Goal: Entertainment & Leisure: Browse casually

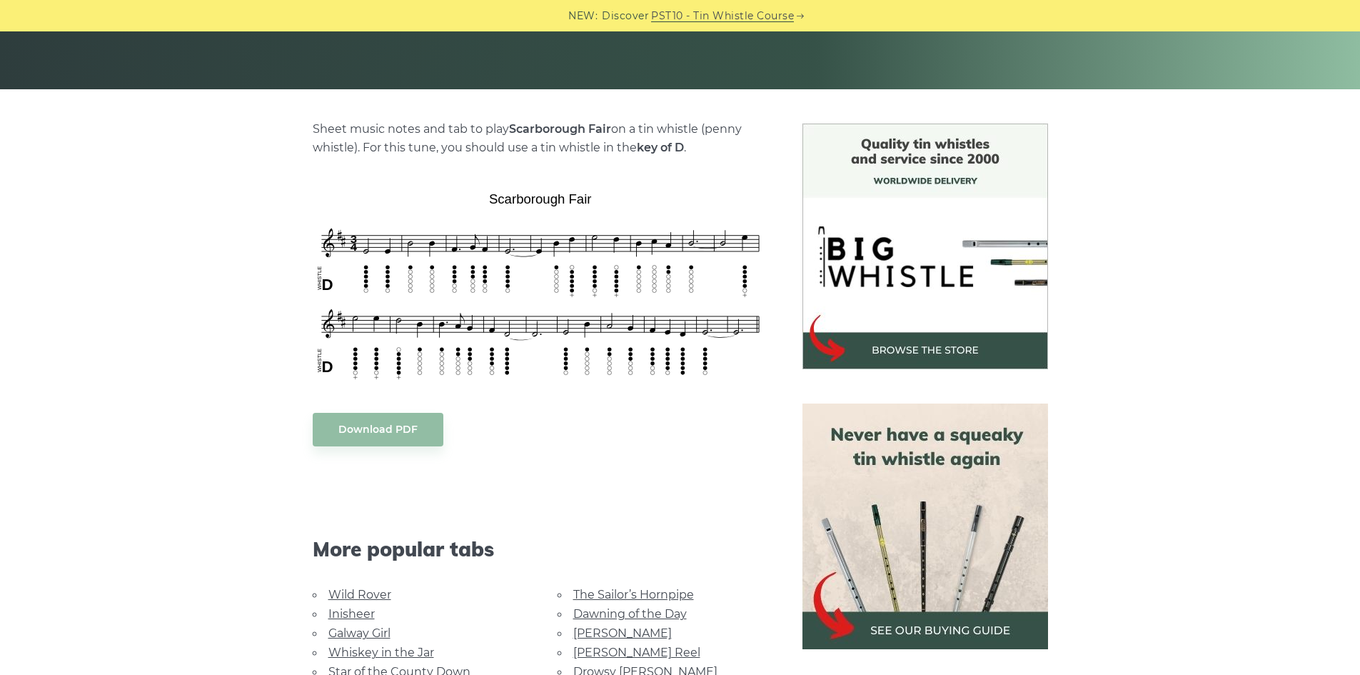
scroll to position [429, 0]
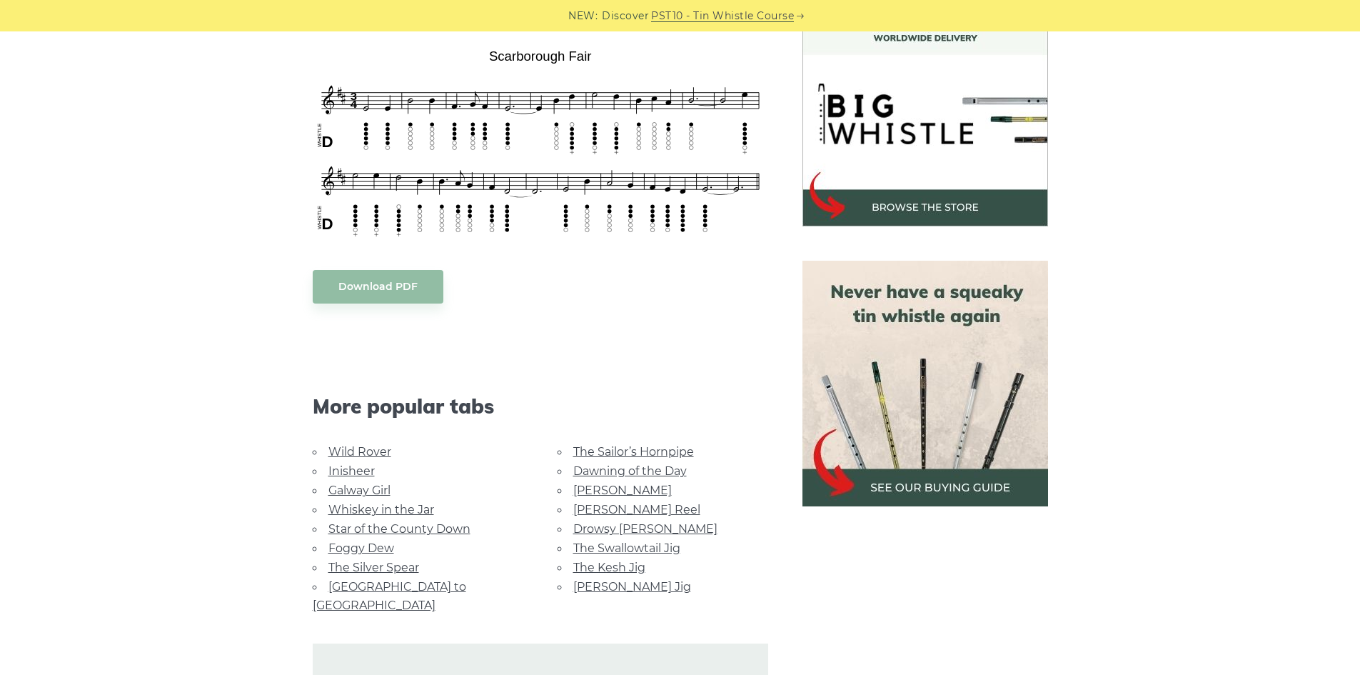
click at [411, 508] on link "Whiskey in the Jar" at bounding box center [382, 510] width 106 height 14
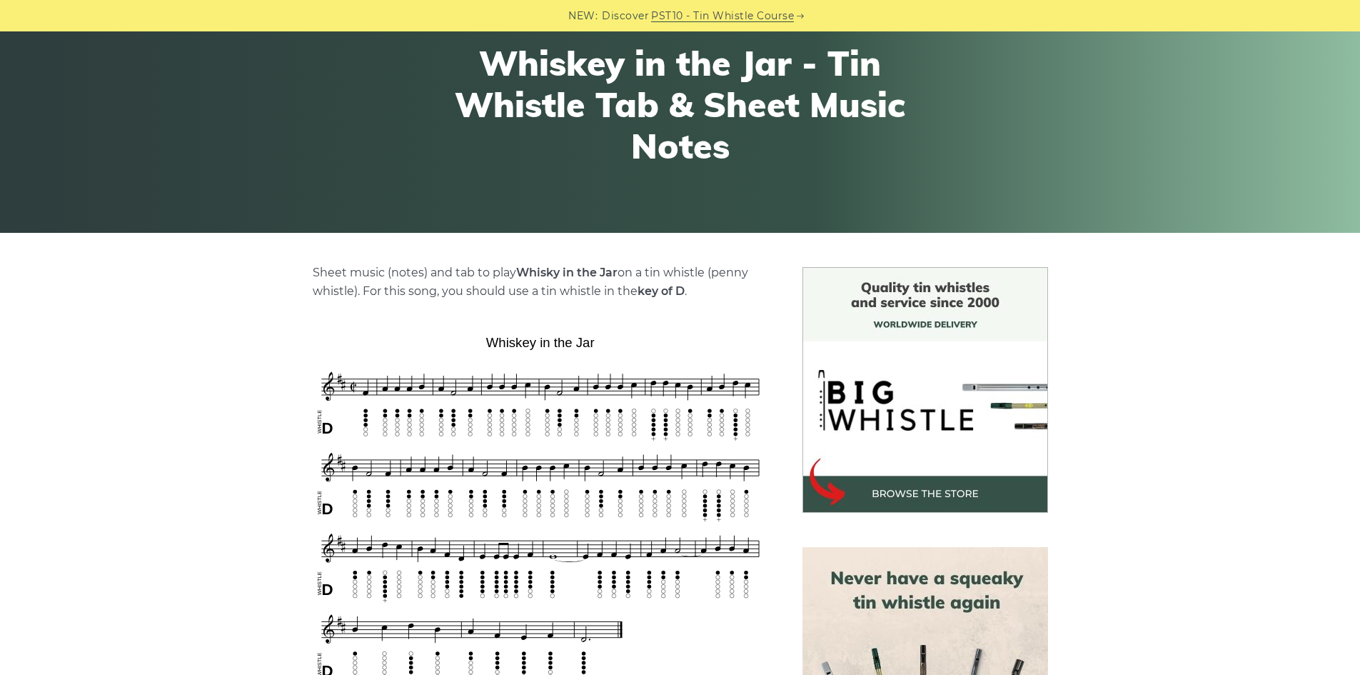
scroll to position [286, 0]
